Goal: Transaction & Acquisition: Purchase product/service

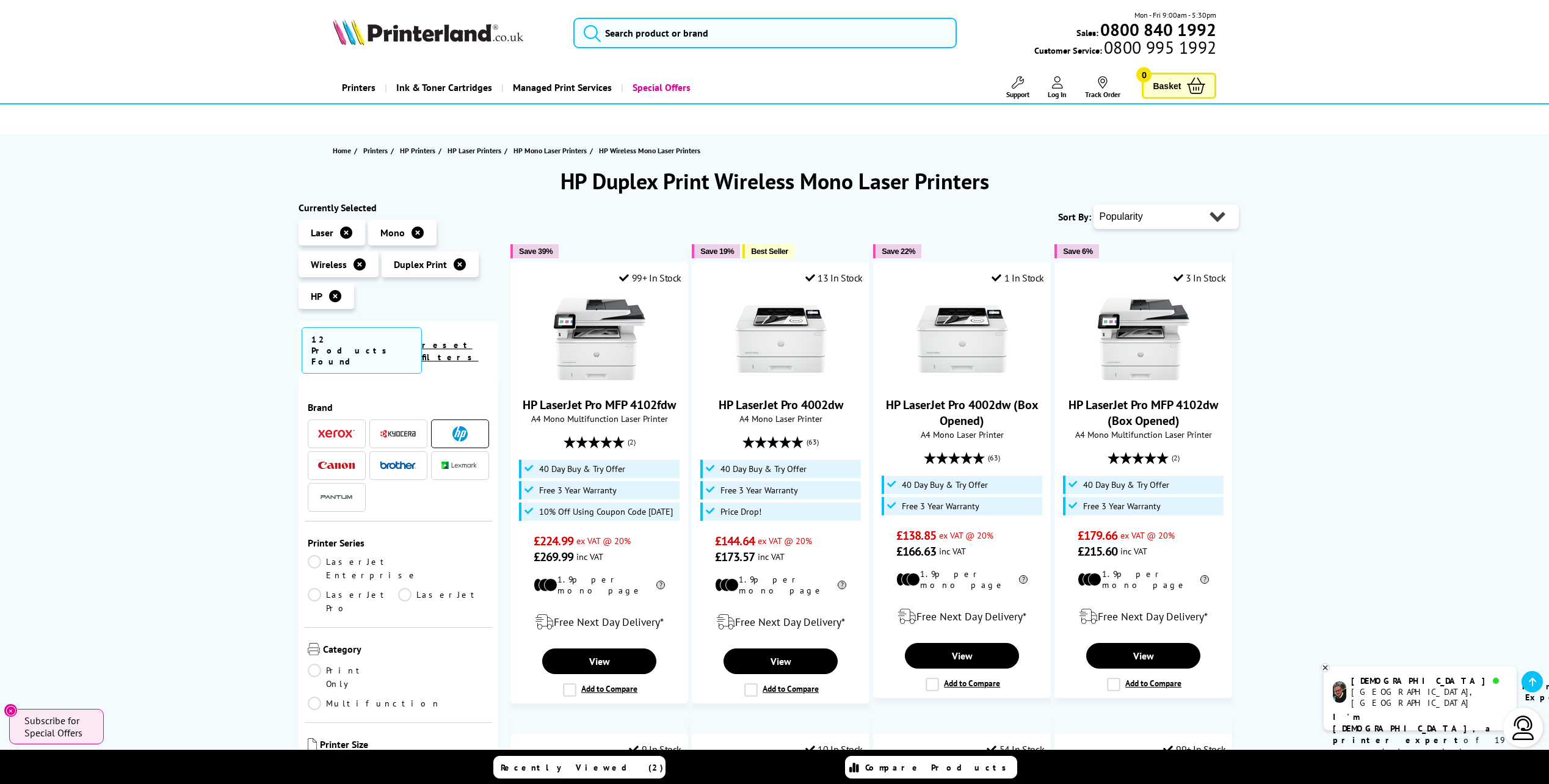
scroll to position [305, 0]
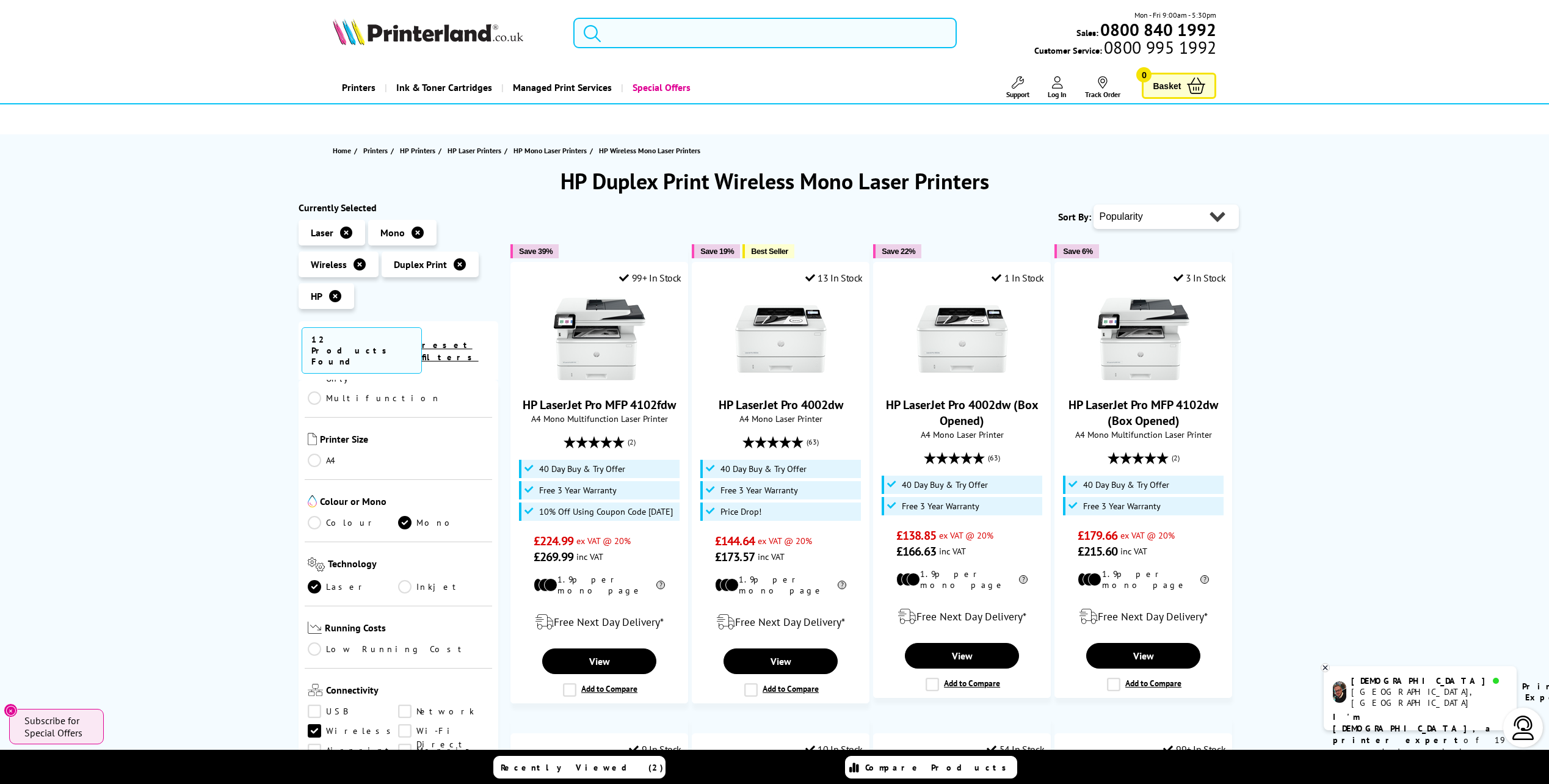
click at [698, 29] on input "search" at bounding box center [765, 33] width 383 height 30
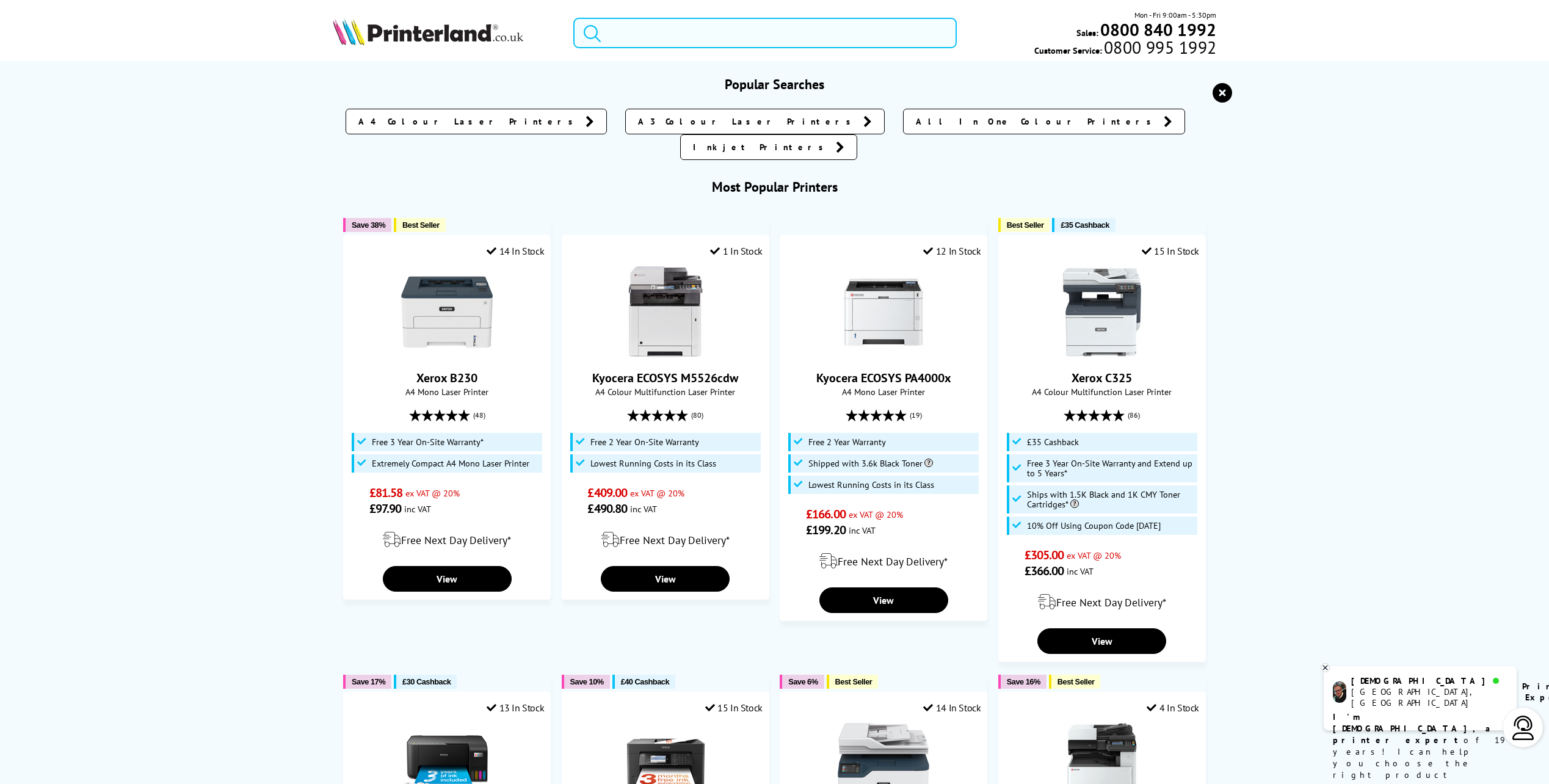
paste input "HP LaserJet Pro MFP 3302fdw"
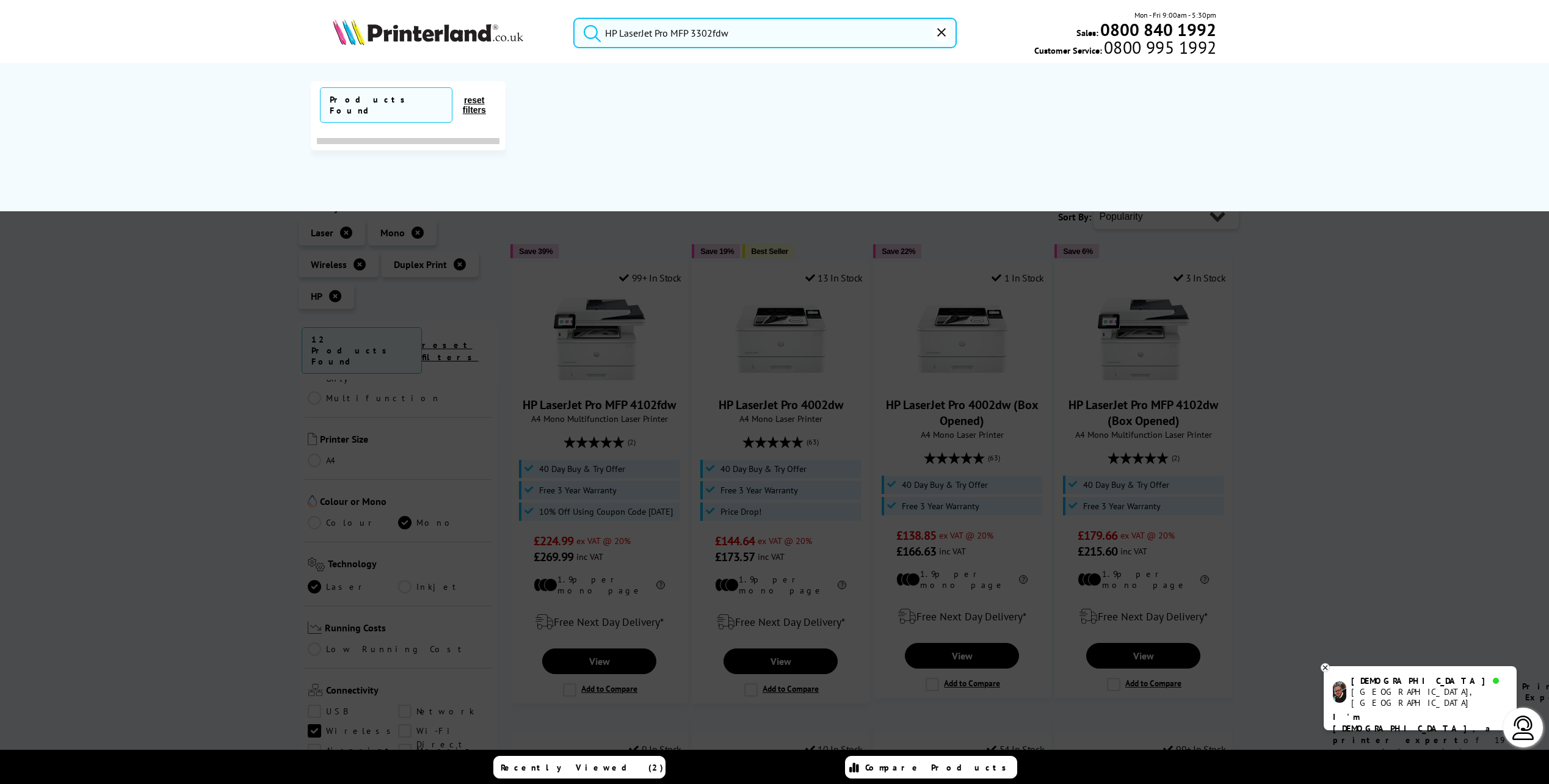
type input "HP LaserJet Pro MFP 3302fdw"
click at [574, 18] on button "submit" at bounding box center [588, 31] width 30 height 27
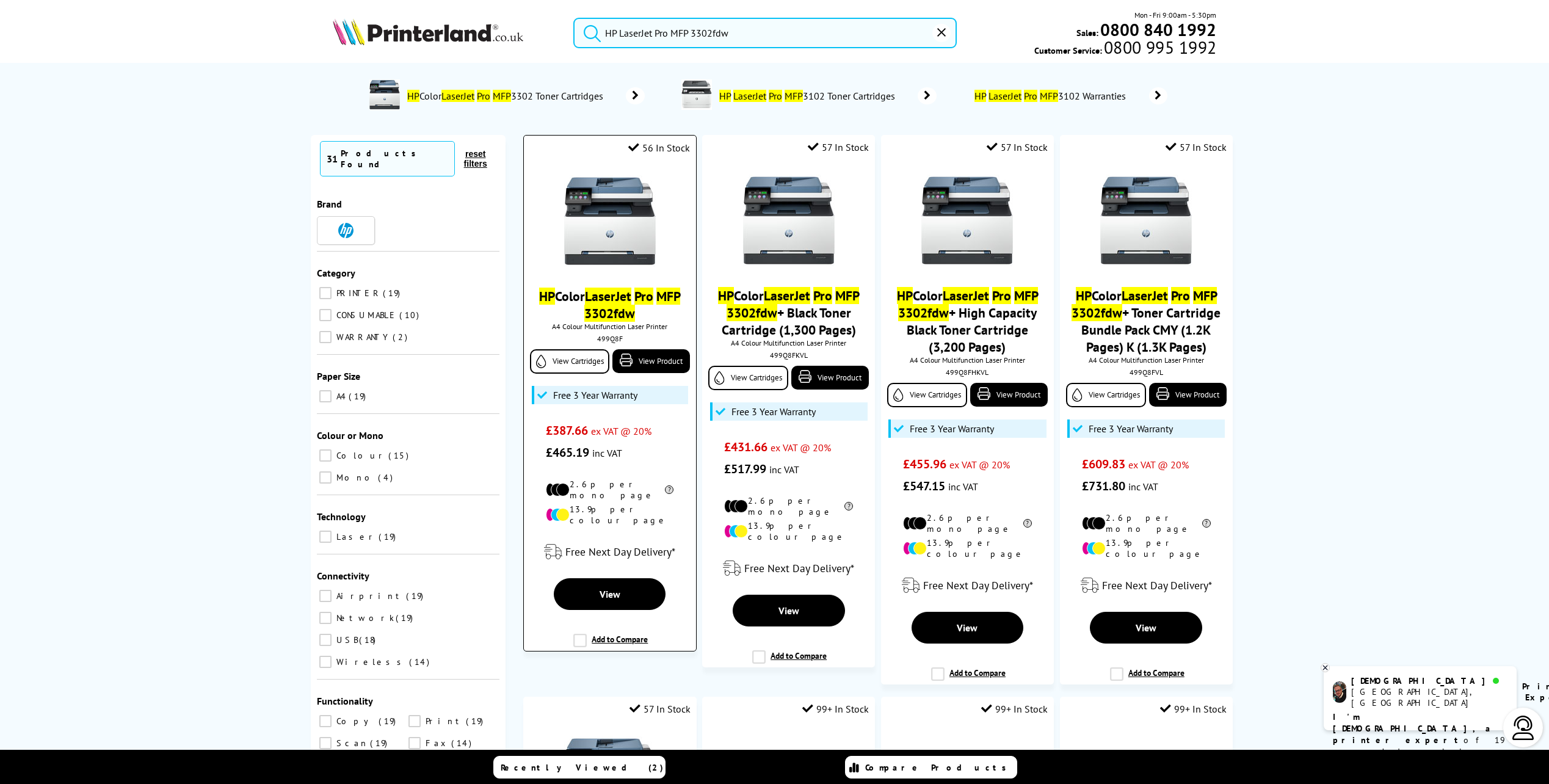
click at [622, 223] on img at bounding box center [609, 221] width 91 height 91
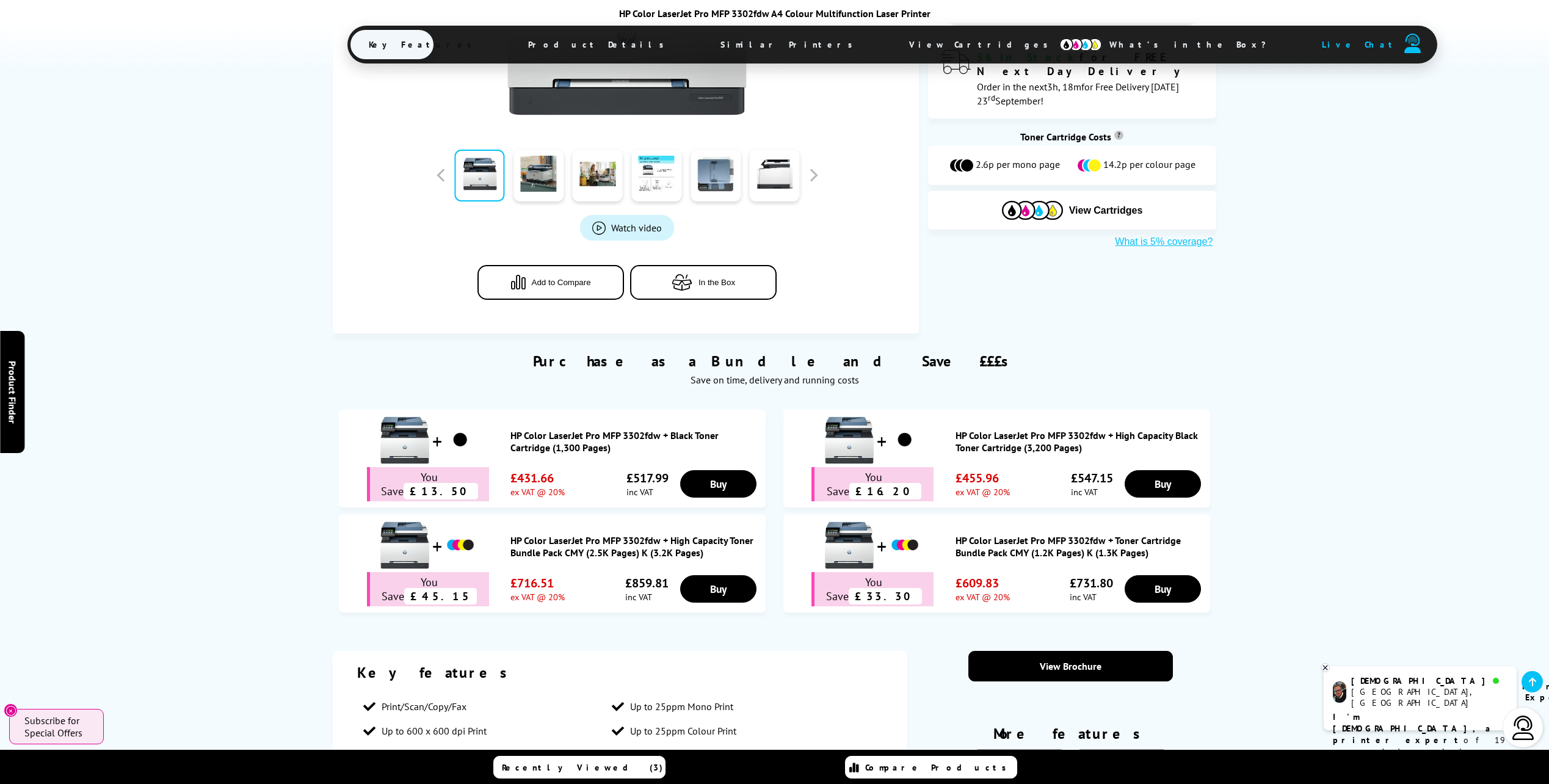
scroll to position [183, 0]
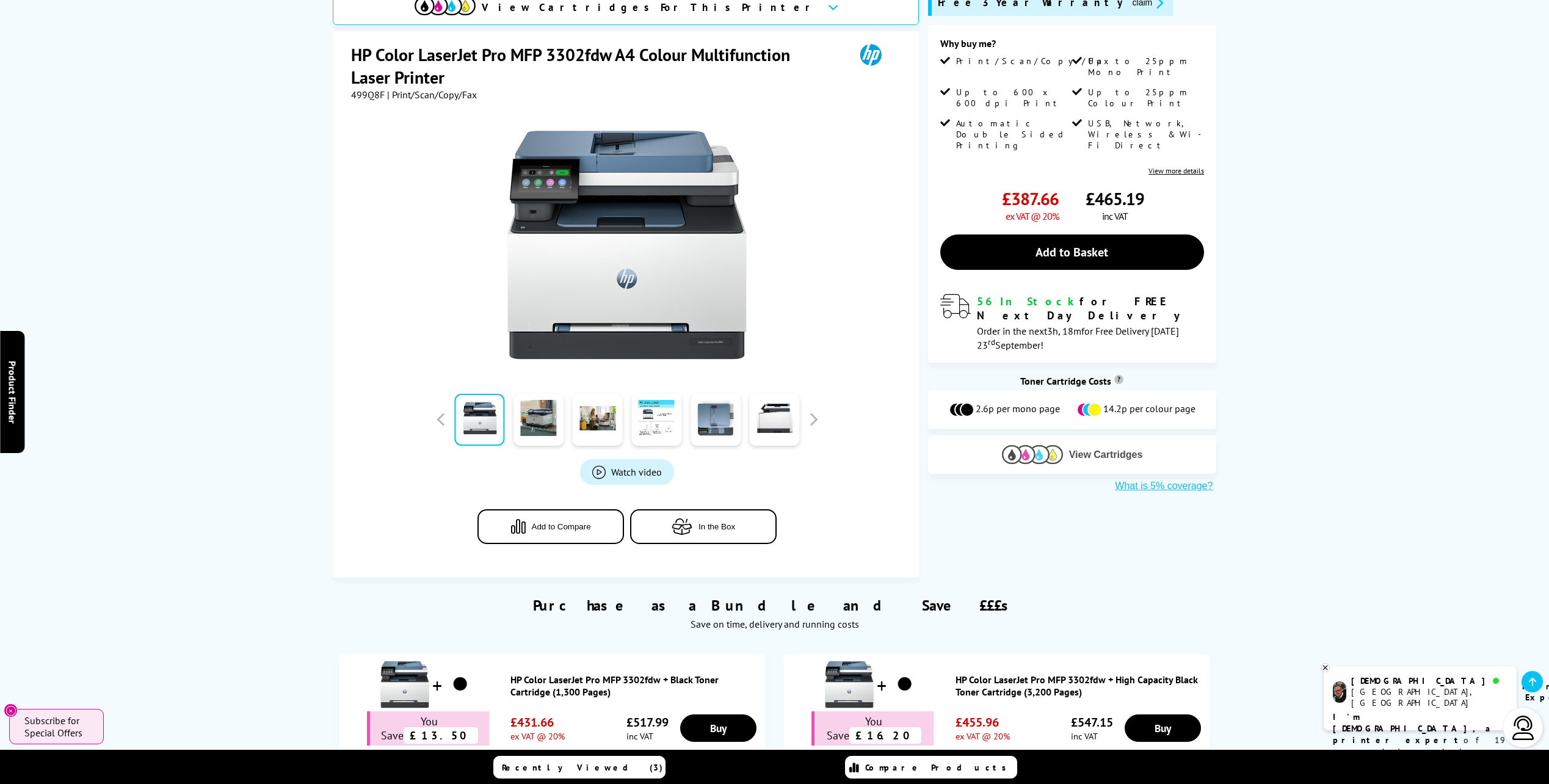
click at [1097, 449] on span "View Cartridges" at bounding box center [1106, 455] width 74 height 11
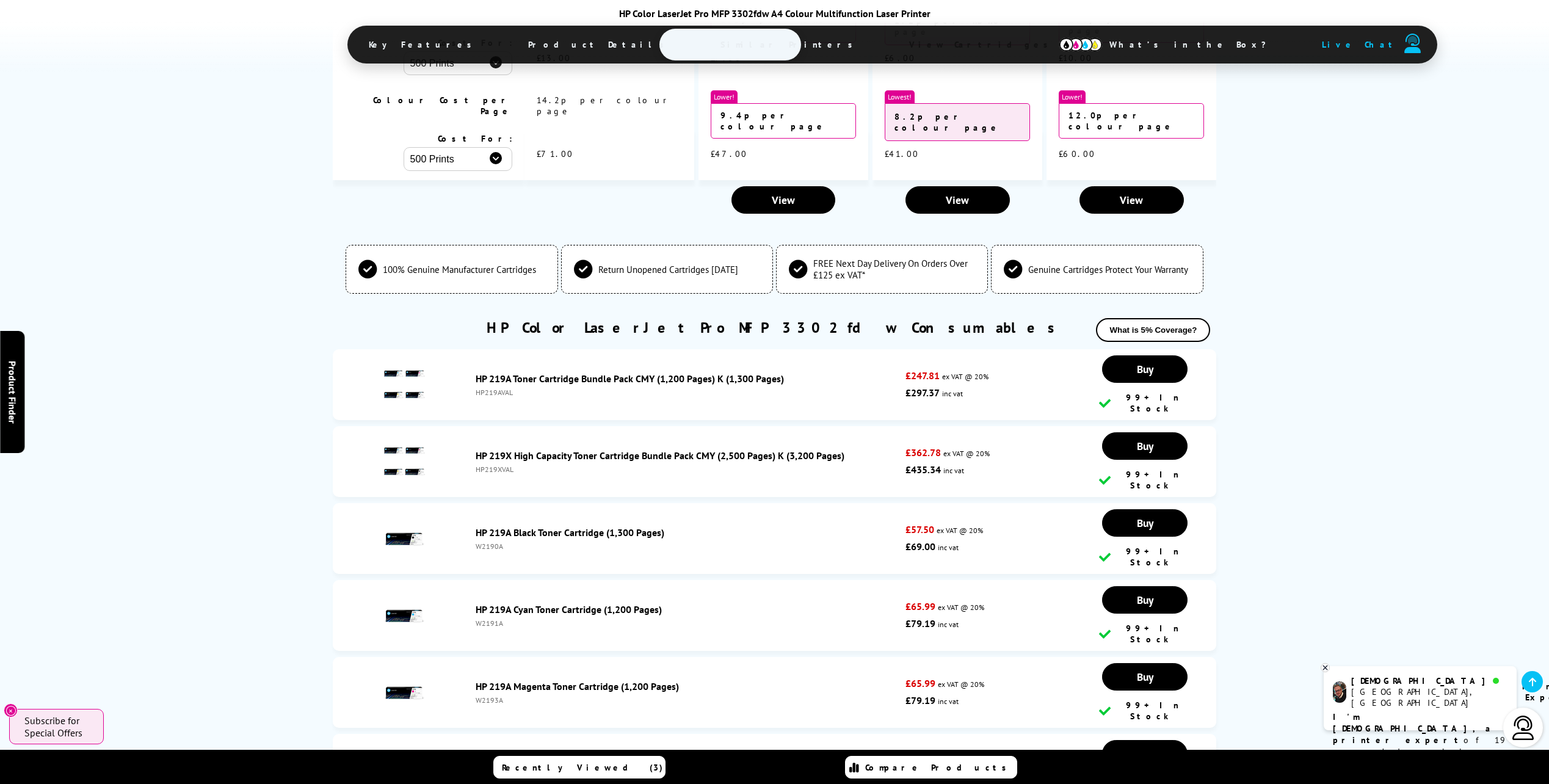
scroll to position [3716, 0]
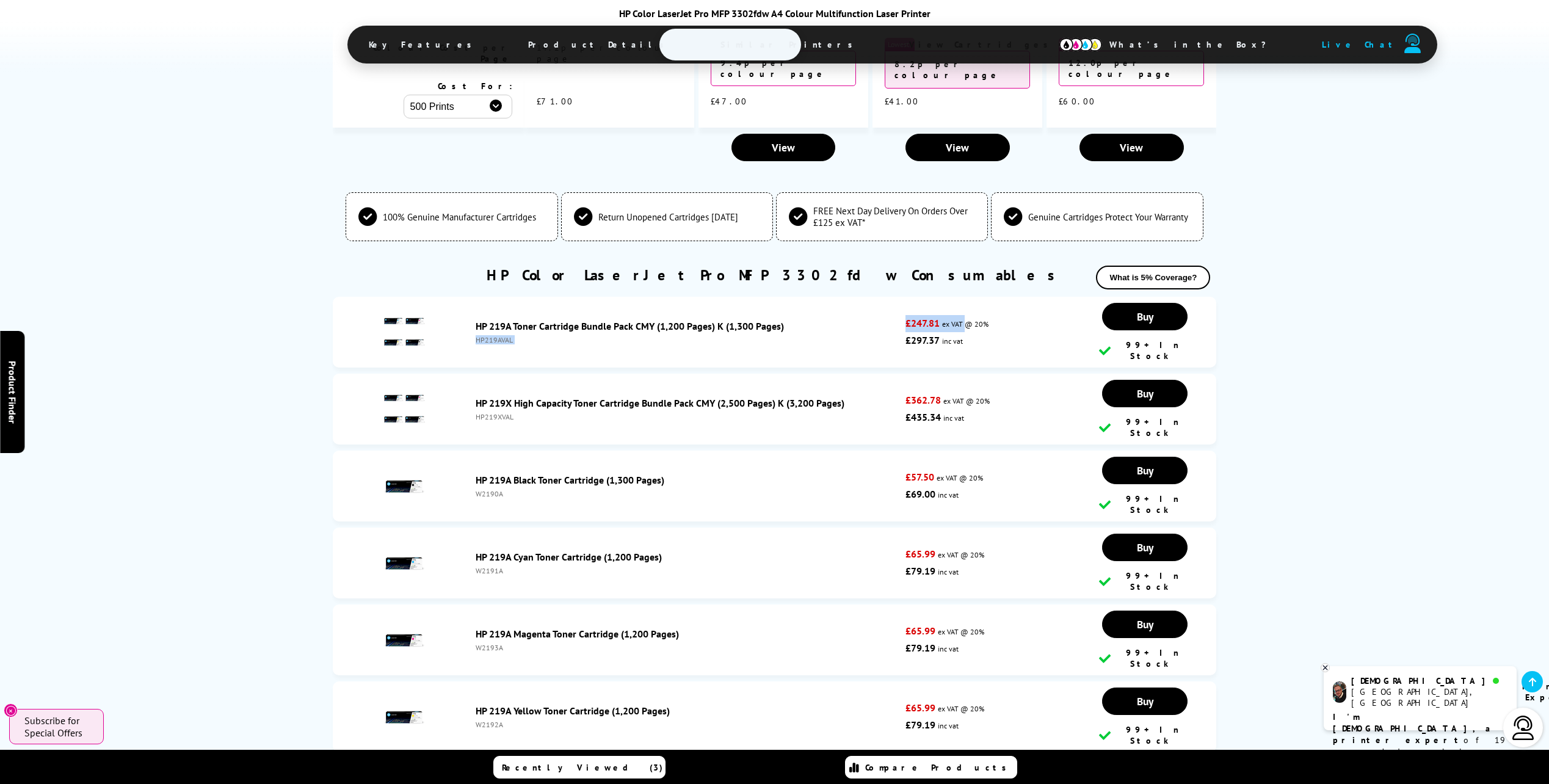
drag, startPoint x: 897, startPoint y: 219, endPoint x: 965, endPoint y: 215, distance: 68.1
click at [965, 296] on li "HP 219A Toner Cartridge Bundle Pack CMY (1,200 Pages) K (1,300 Pages) HP219AVAL…" at bounding box center [774, 332] width 884 height 71
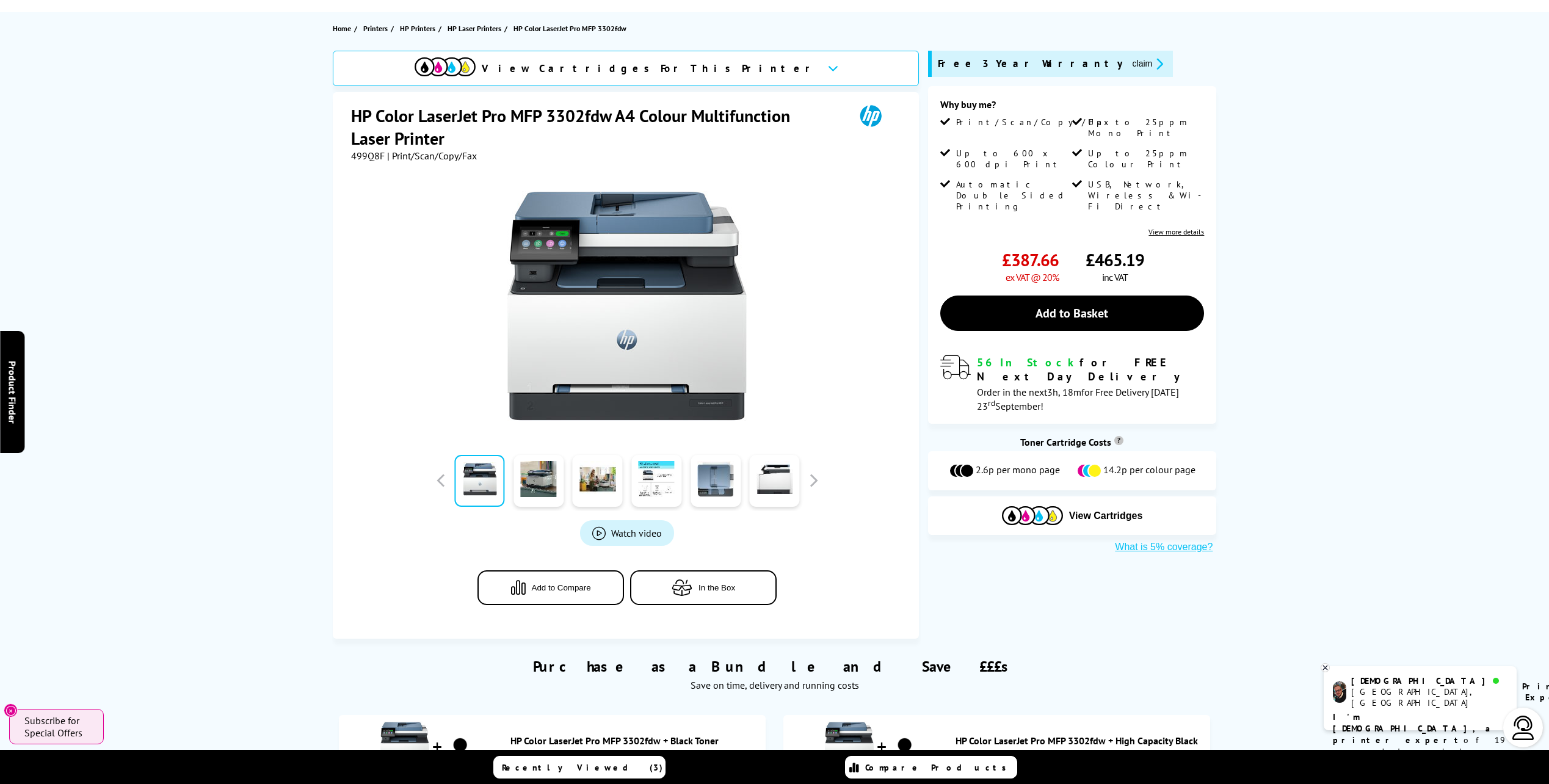
scroll to position [0, 0]
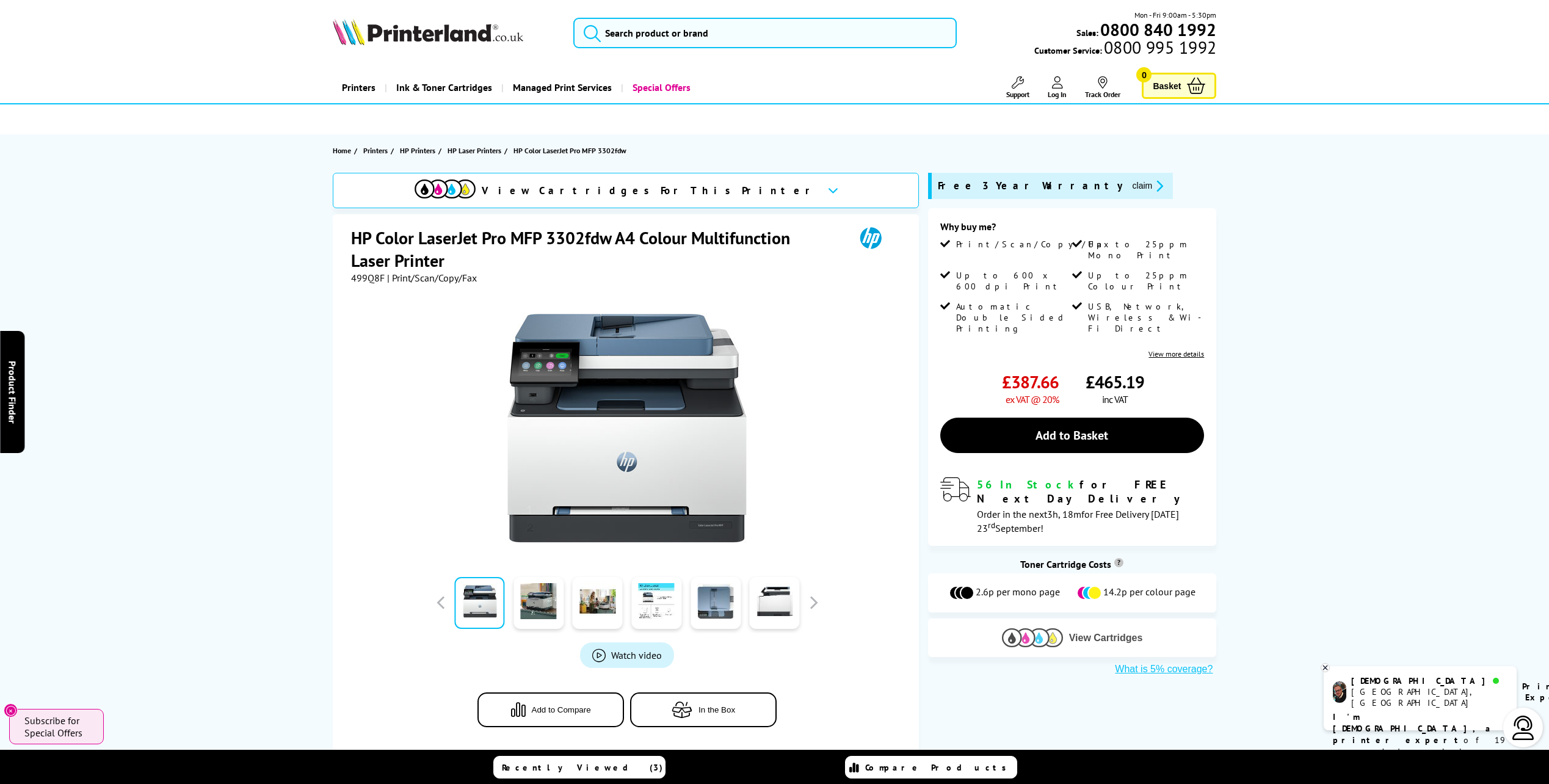
click at [1062, 628] on img at bounding box center [1032, 637] width 61 height 19
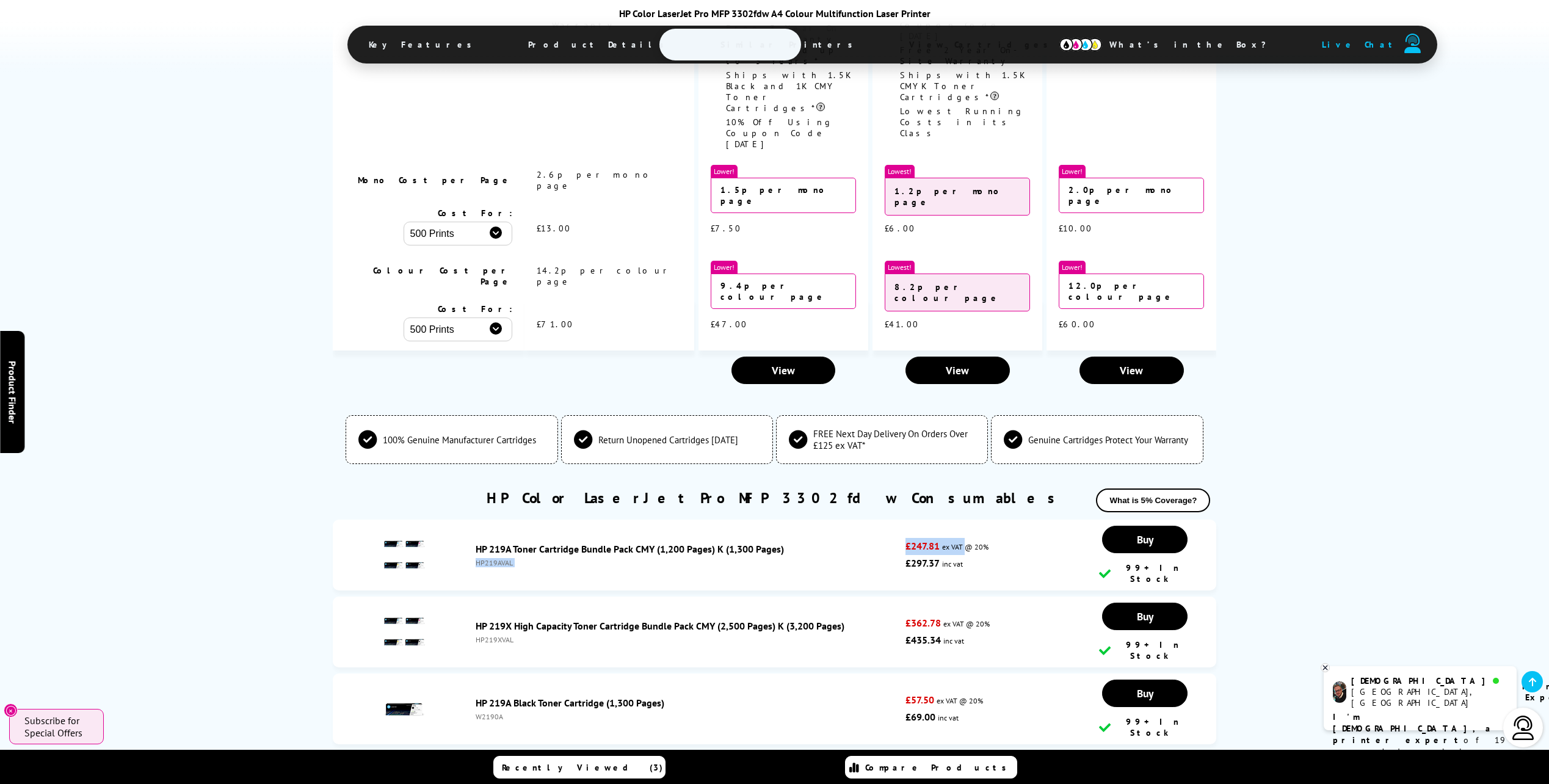
scroll to position [3716, 0]
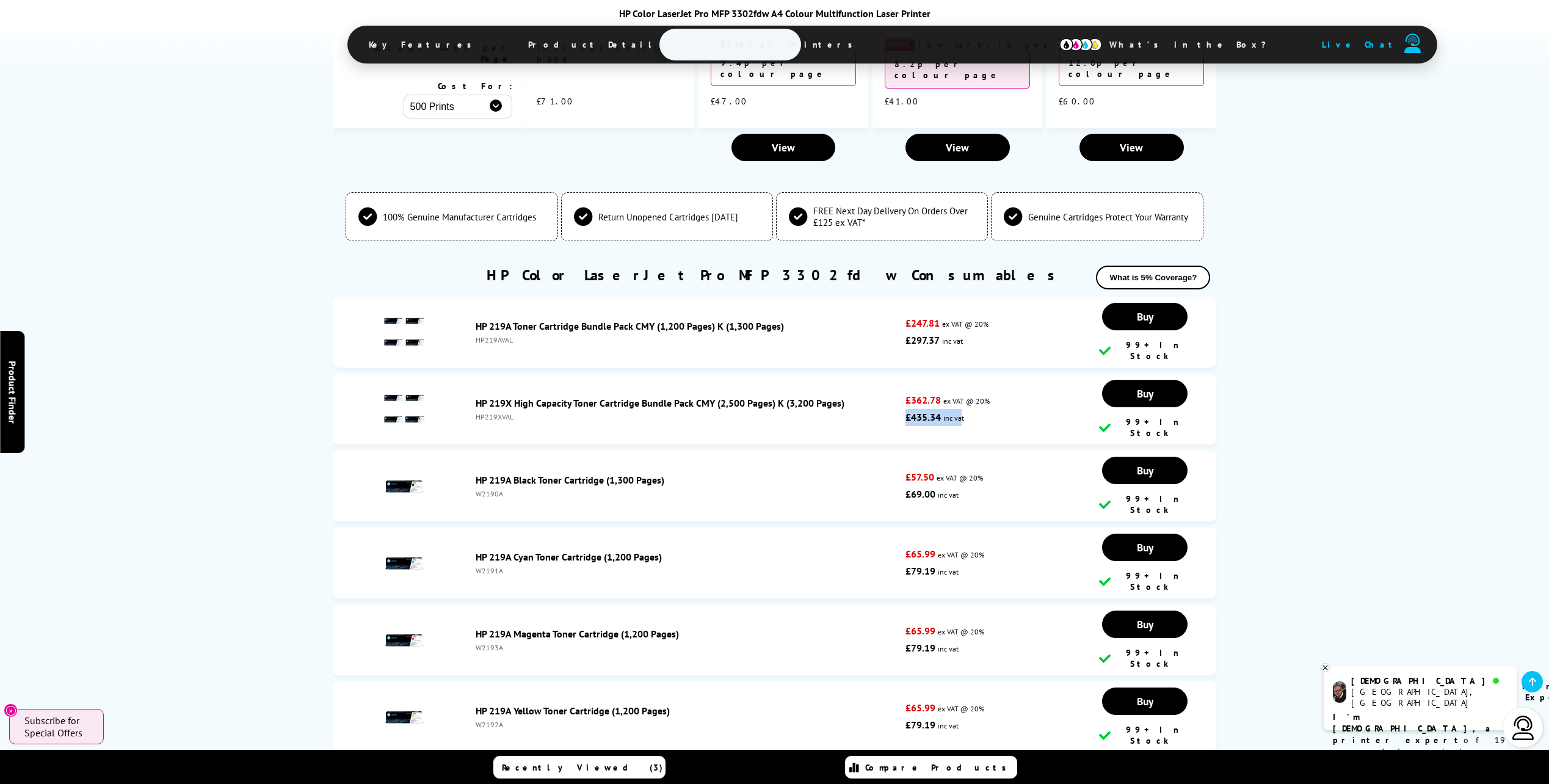
drag, startPoint x: 907, startPoint y: 303, endPoint x: 961, endPoint y: 303, distance: 54.0
click at [961, 409] on p "£435.34 inc vat" at bounding box center [993, 417] width 175 height 17
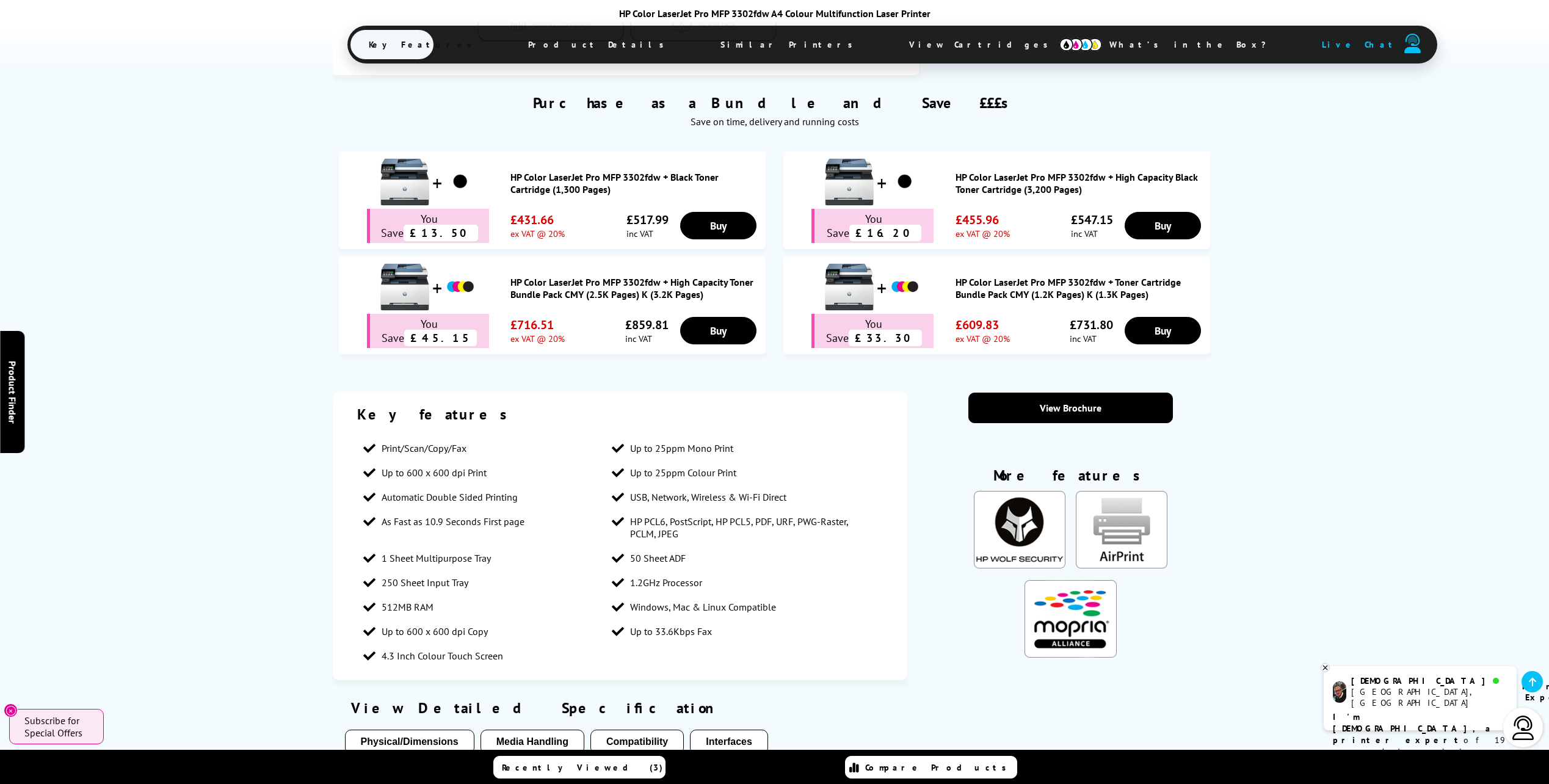
scroll to position [0, 0]
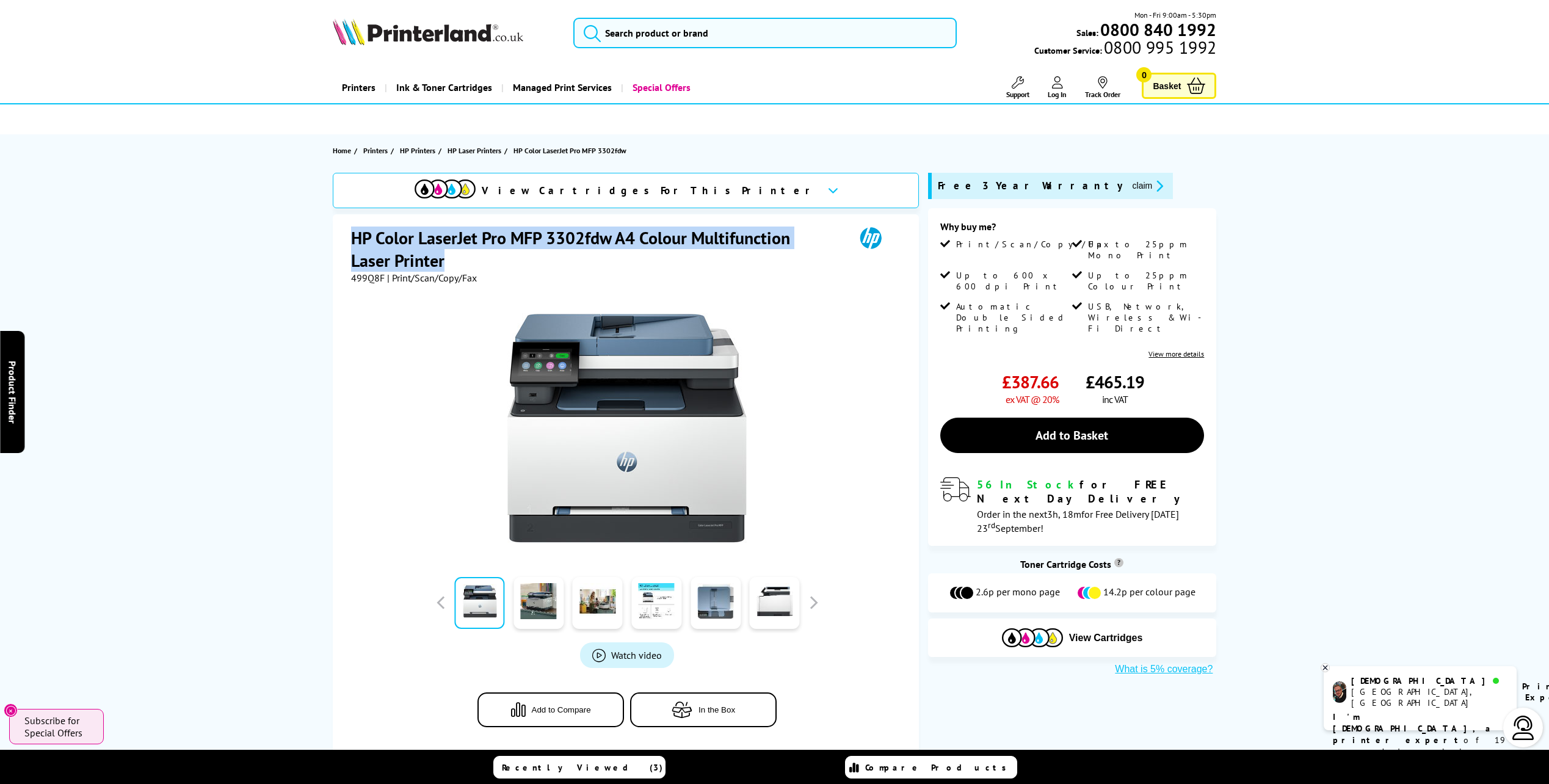
drag, startPoint x: 362, startPoint y: 237, endPoint x: 448, endPoint y: 264, distance: 90.1
click at [448, 264] on div "HP Color LaserJet Pro MFP 3302fdw A4 Colour Multifunction Laser Printer 499Q8F …" at bounding box center [625, 488] width 586 height 546
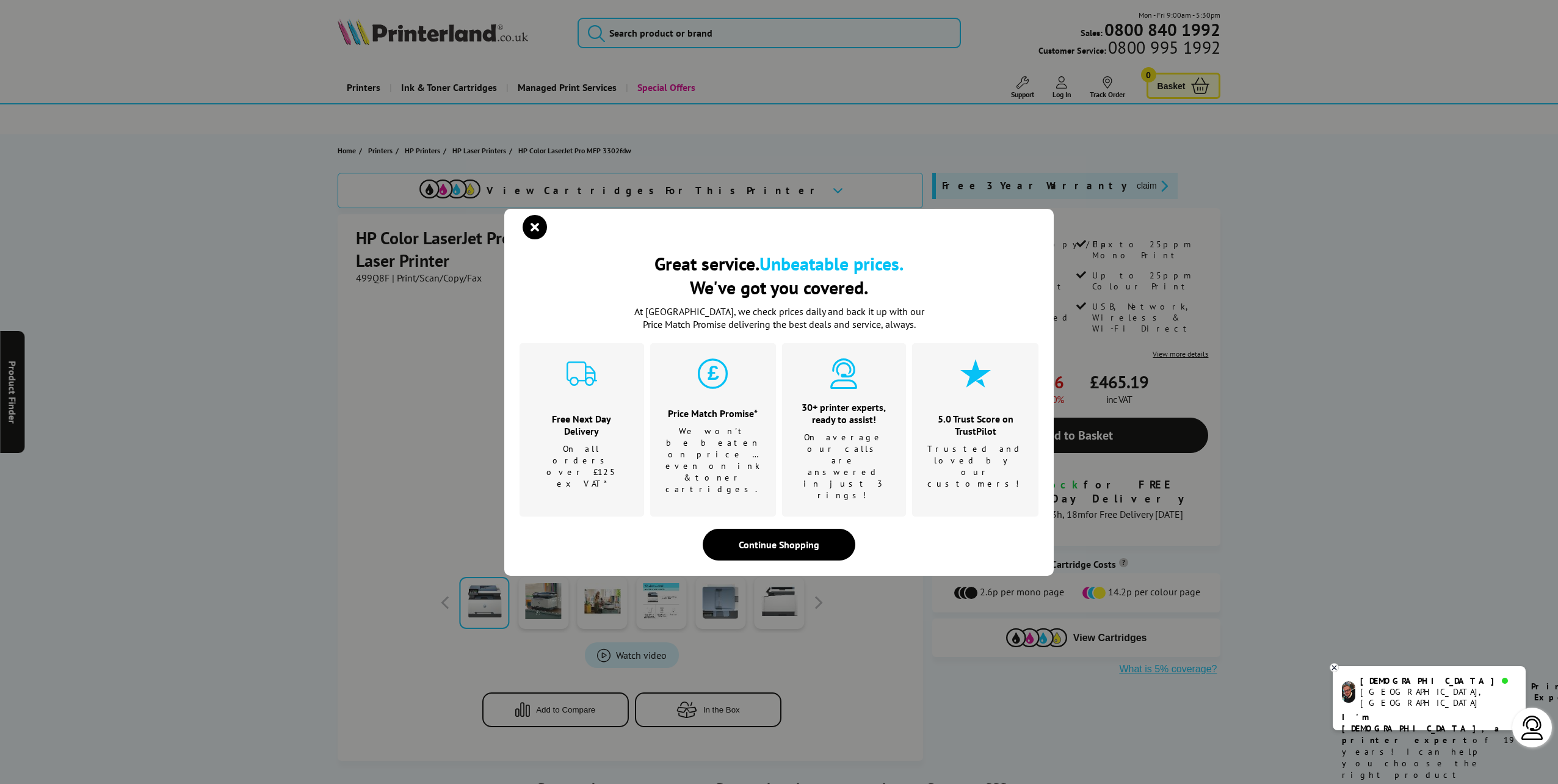
drag, startPoint x: 445, startPoint y: 264, endPoint x: 431, endPoint y: 262, distance: 14.1
click at [431, 262] on div "Great service. Unbeatable prices. We've got you covered. Great service. Unbeata…" at bounding box center [779, 392] width 1558 height 784
click at [534, 239] on icon "close modal" at bounding box center [534, 226] width 24 height 24
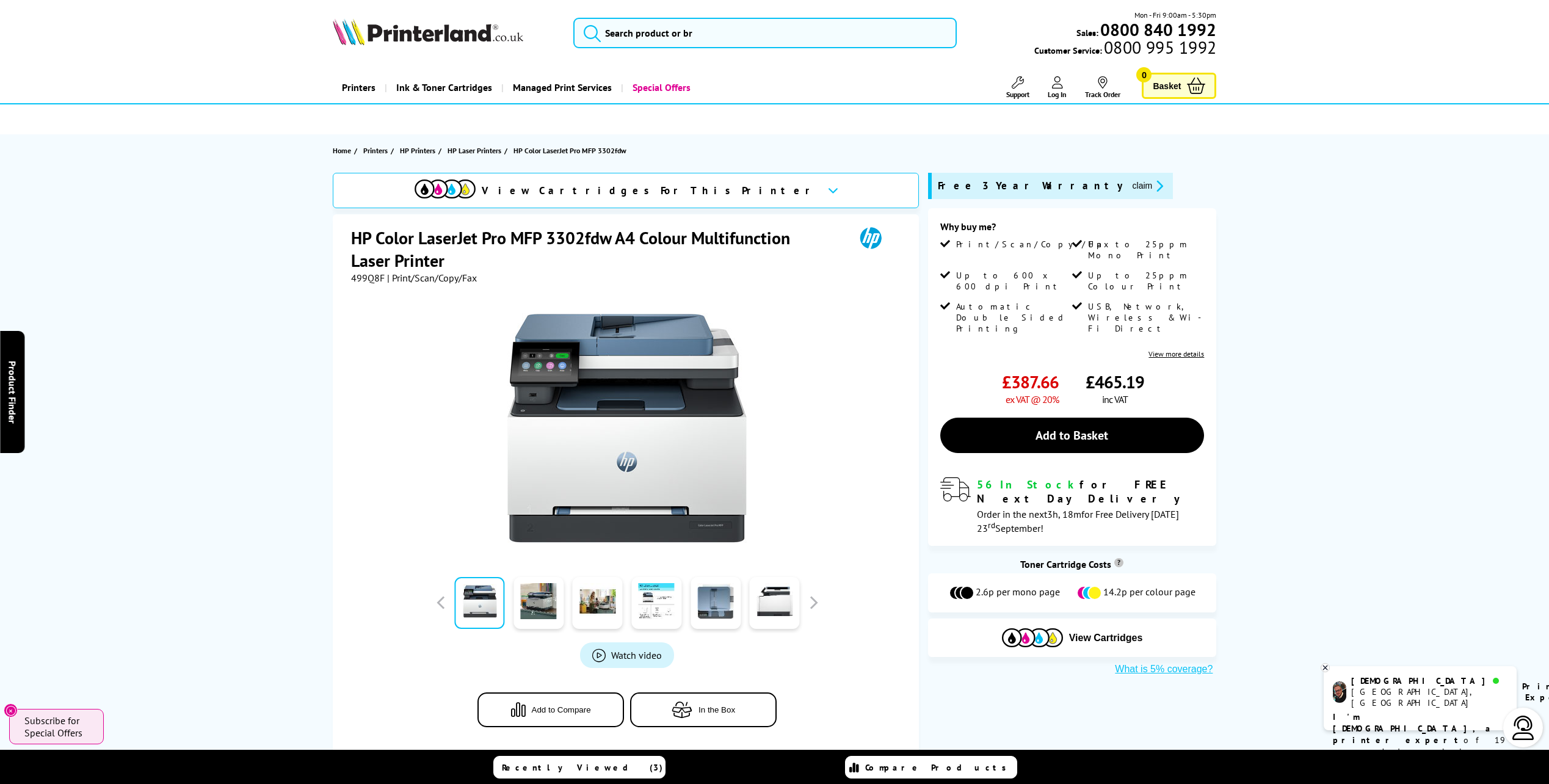
drag, startPoint x: 1107, startPoint y: 544, endPoint x: 1221, endPoint y: 542, distance: 114.0
click at [1221, 542] on div "View Cartridges For This Printer HP Color LaserJet Pro MFP 3302fdw A4 Colour Mu…" at bounding box center [775, 466] width 977 height 587
click at [614, 186] on span "View Cartridges For This Printer" at bounding box center [649, 190] width 336 height 13
drag, startPoint x: 1000, startPoint y: 268, endPoint x: 1011, endPoint y: 268, distance: 11.0
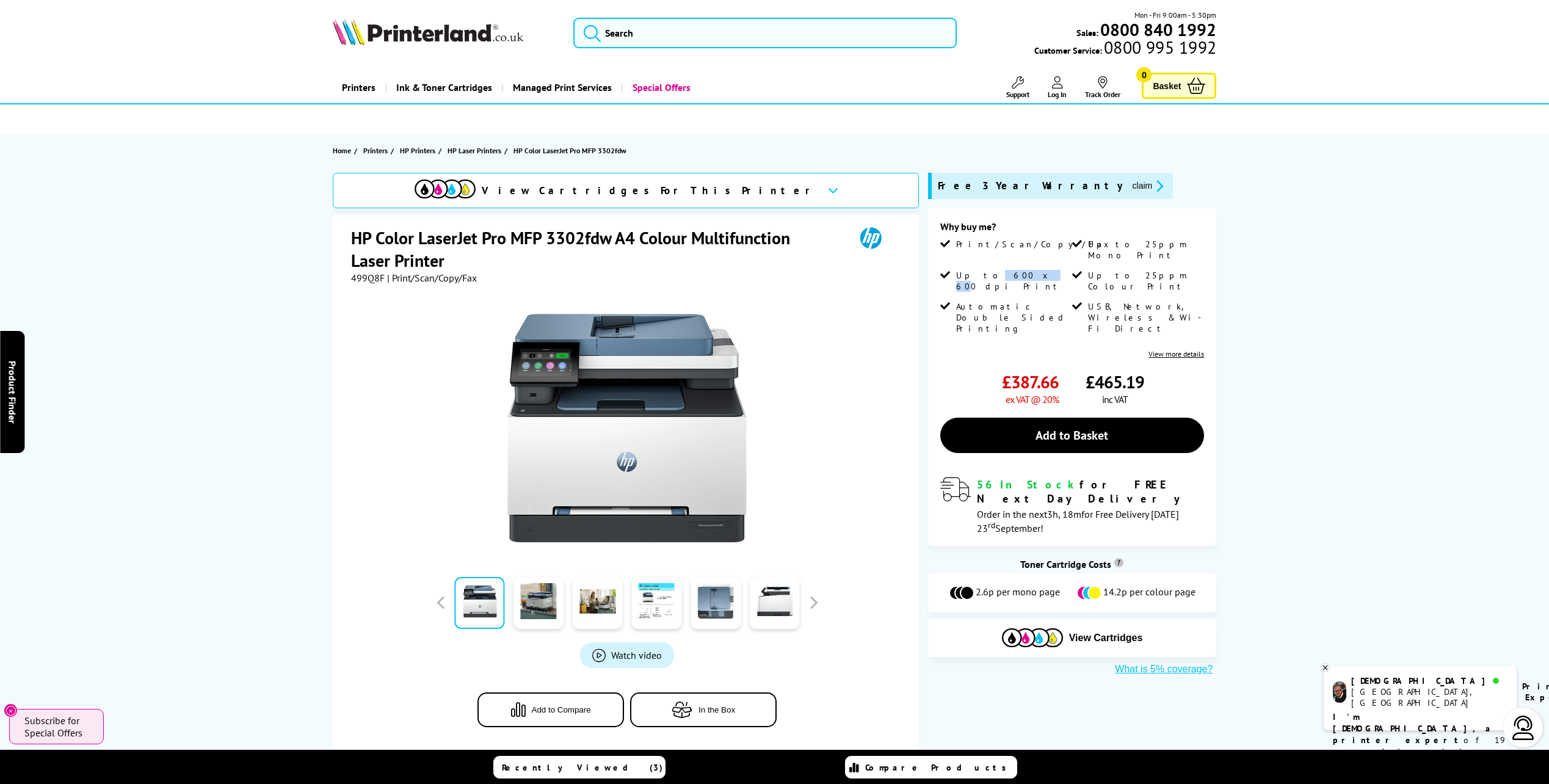
click at [1011, 270] on span "Up to 600 x 600 dpi Print" at bounding box center [1013, 281] width 114 height 22
drag, startPoint x: 1011, startPoint y: 268, endPoint x: 986, endPoint y: 267, distance: 25.0
click at [986, 270] on span "Up to 600 x 600 dpi Print" at bounding box center [1013, 281] width 114 height 22
